Goal: Transaction & Acquisition: Purchase product/service

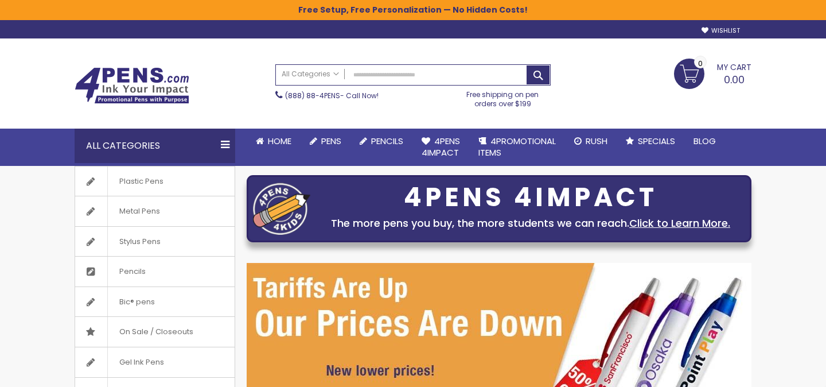
click at [387, 72] on input "Search" at bounding box center [413, 75] width 274 height 20
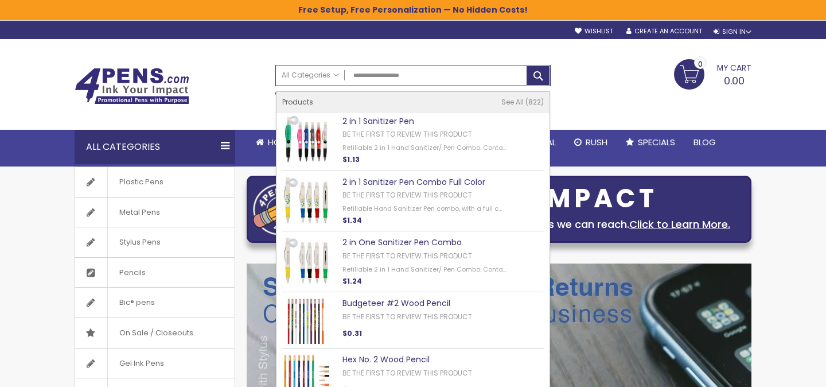
click at [374, 118] on link "2 in 1 Sanitizer Pen" at bounding box center [379, 120] width 72 height 11
type input "**********"
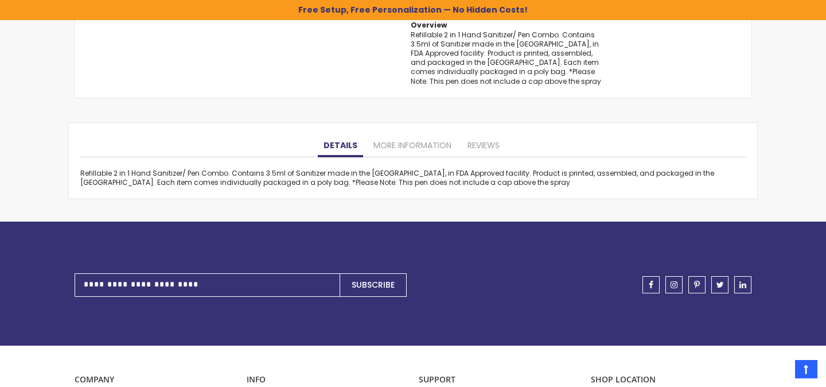
scroll to position [1093, 0]
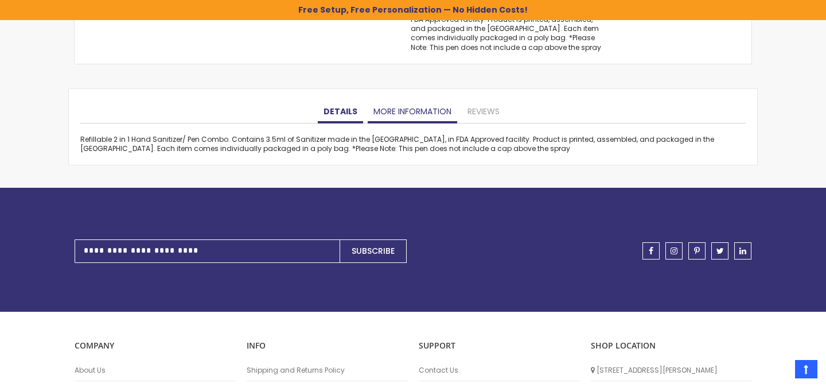
click at [391, 113] on link "More Information" at bounding box center [413, 111] width 90 height 23
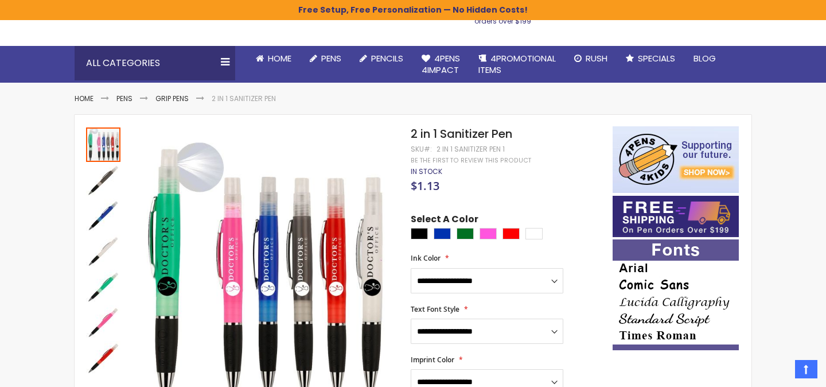
scroll to position [0, 0]
